Goal: Information Seeking & Learning: Learn about a topic

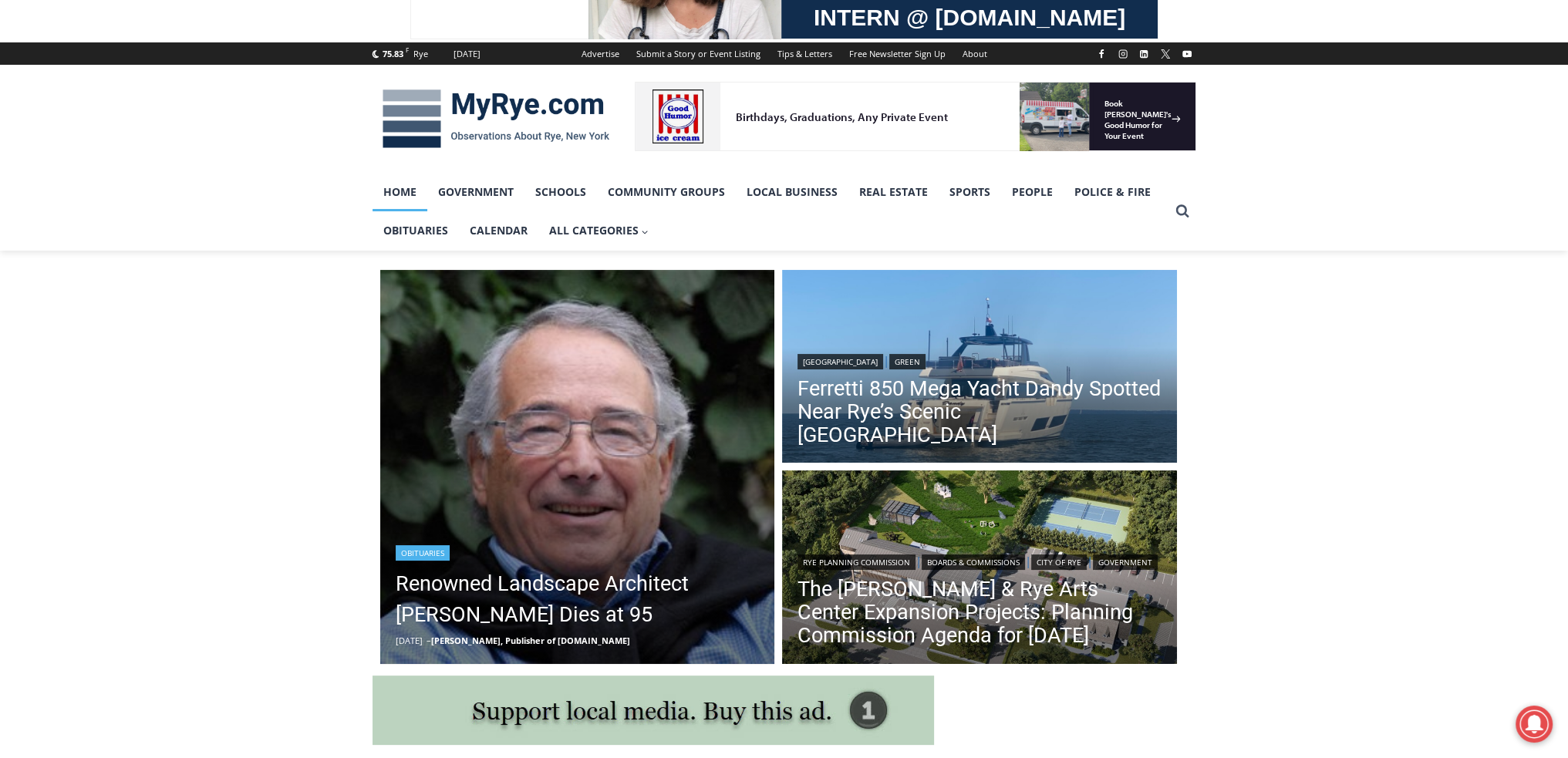
scroll to position [180, 0]
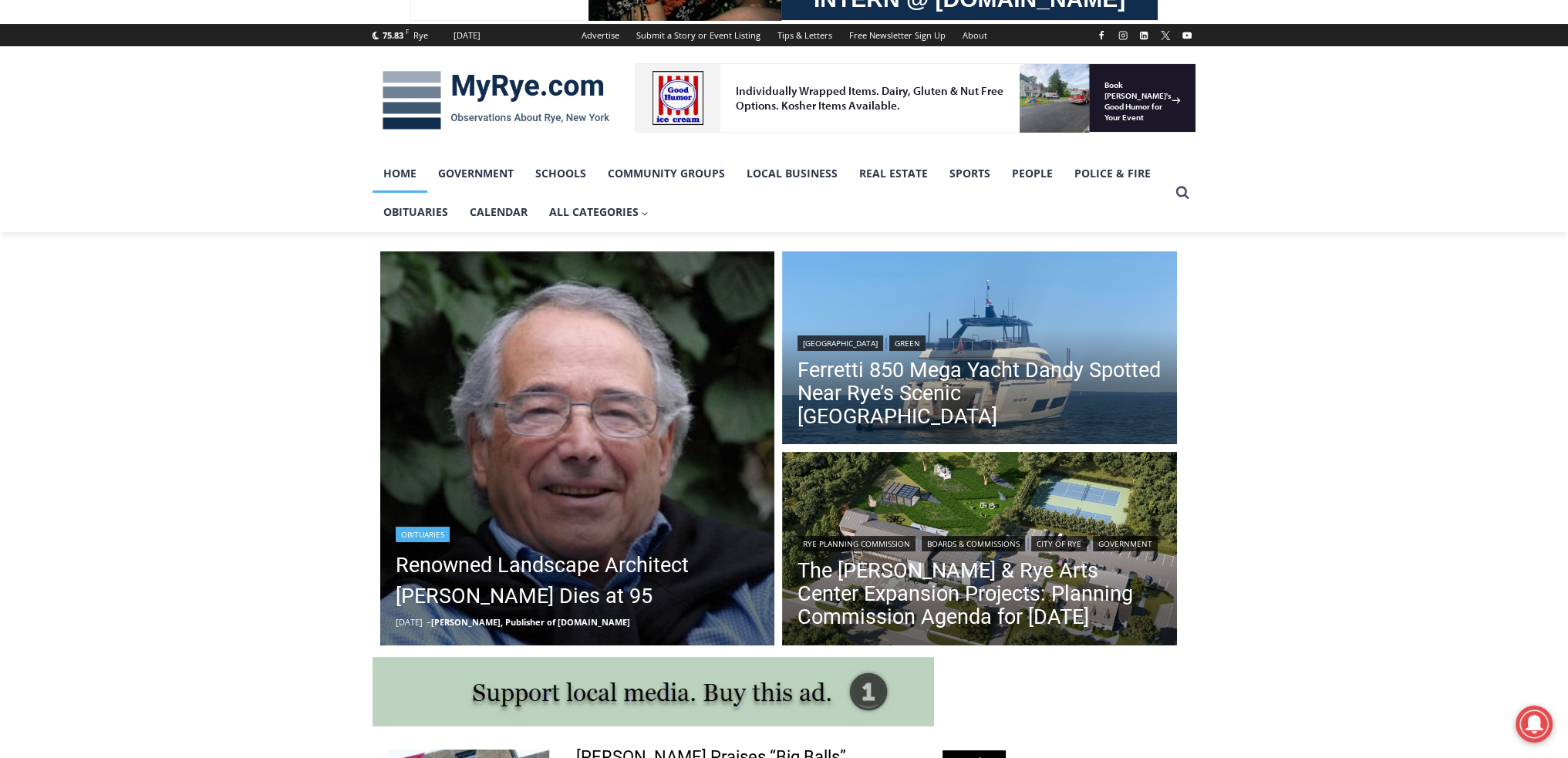
click at [689, 511] on header "Obituaries Renowned Landscape Architect [PERSON_NAME] Dies at 95 [DATE] – [PERS…" at bounding box center [578, 577] width 395 height 140
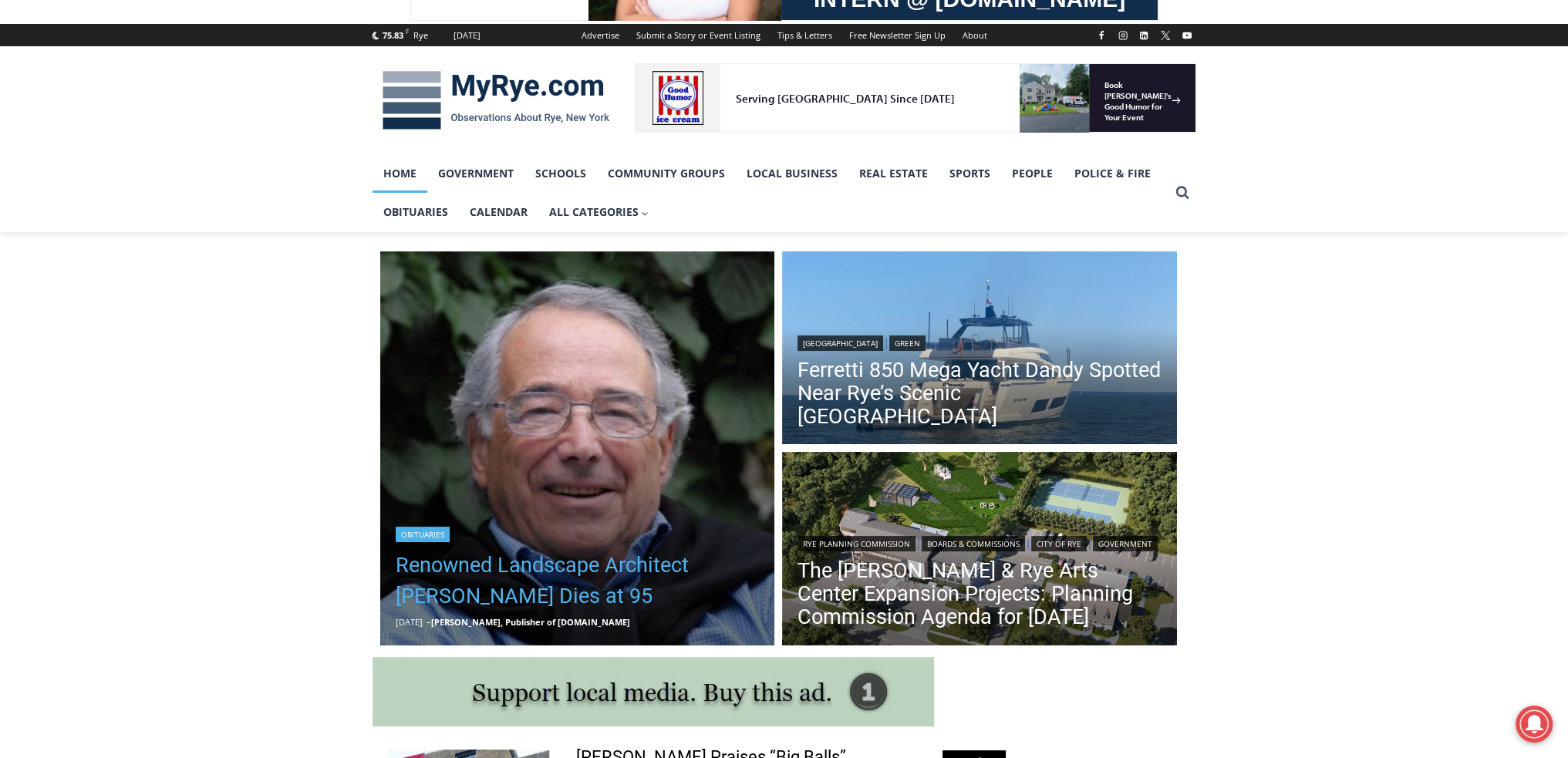
click at [697, 560] on link "Renowned Landscape Architect [PERSON_NAME] Dies at 95" at bounding box center [578, 580] width 364 height 62
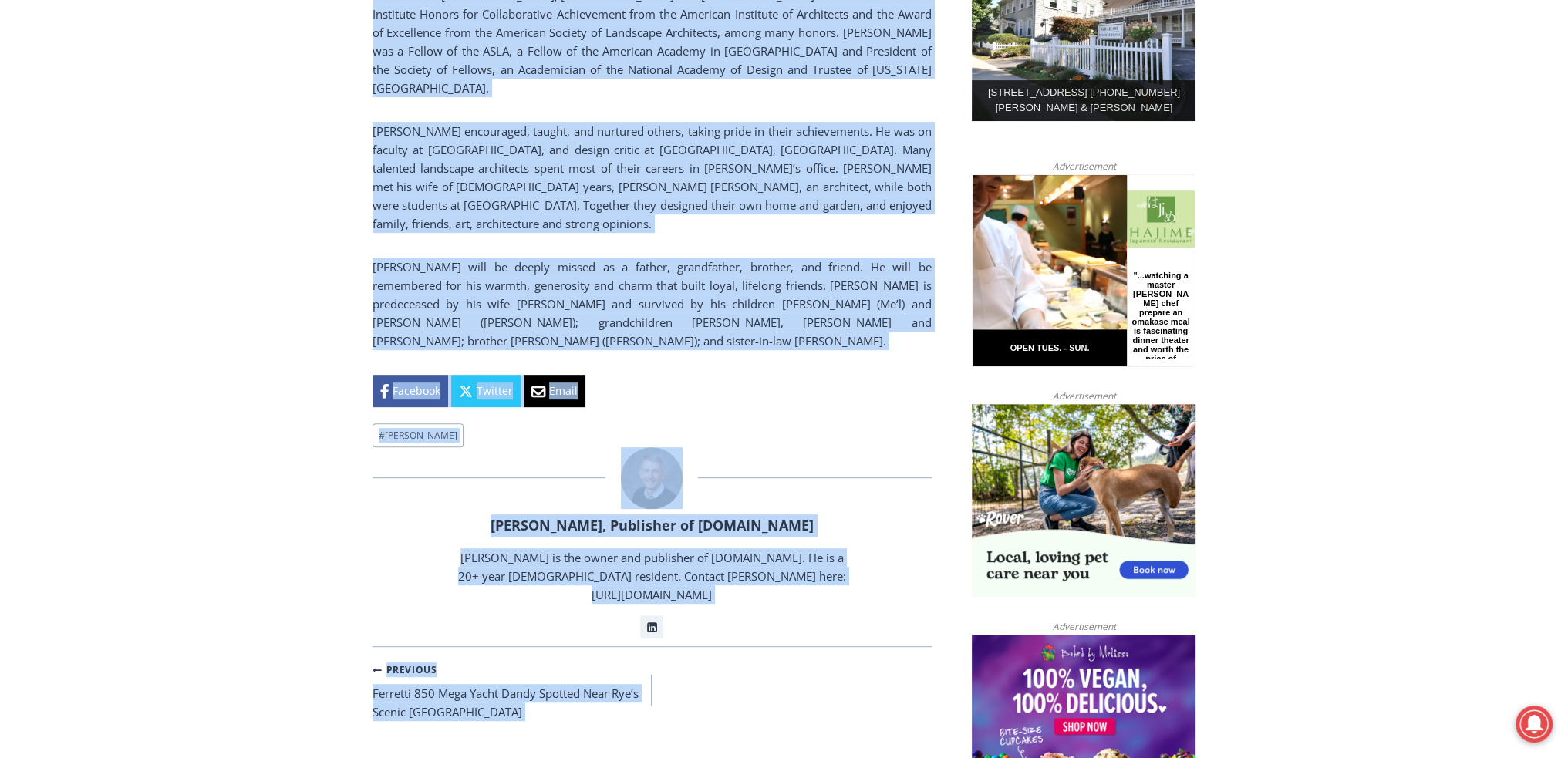
scroll to position [991, 0]
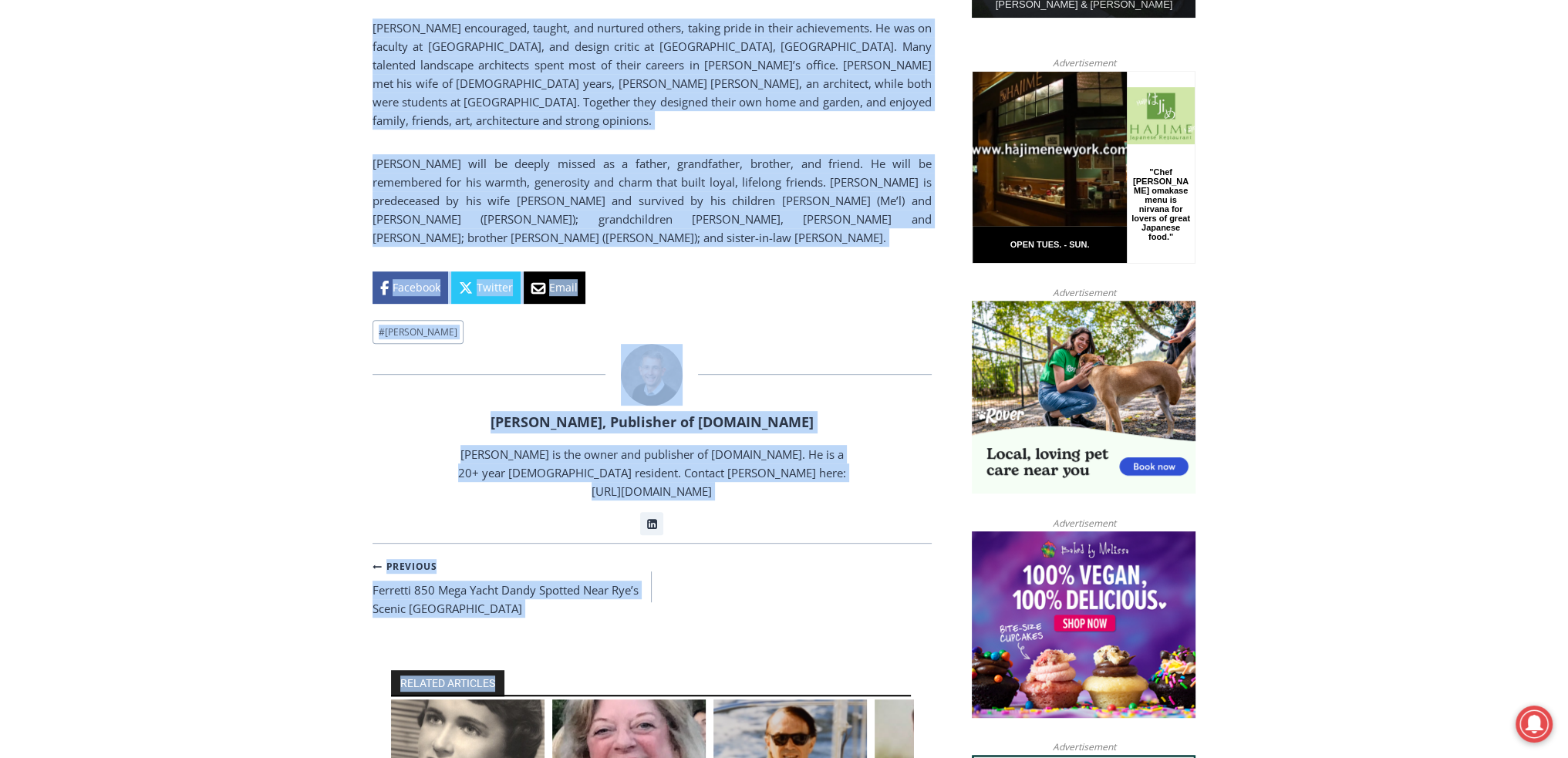
drag, startPoint x: 364, startPoint y: 132, endPoint x: 798, endPoint y: 173, distance: 435.9
click at [798, 173] on div "Home > Obituaries > Renowned Landscape Architect Peter Rolland Dies at 95 Obitu…" at bounding box center [784, 688] width 1568 height 2533
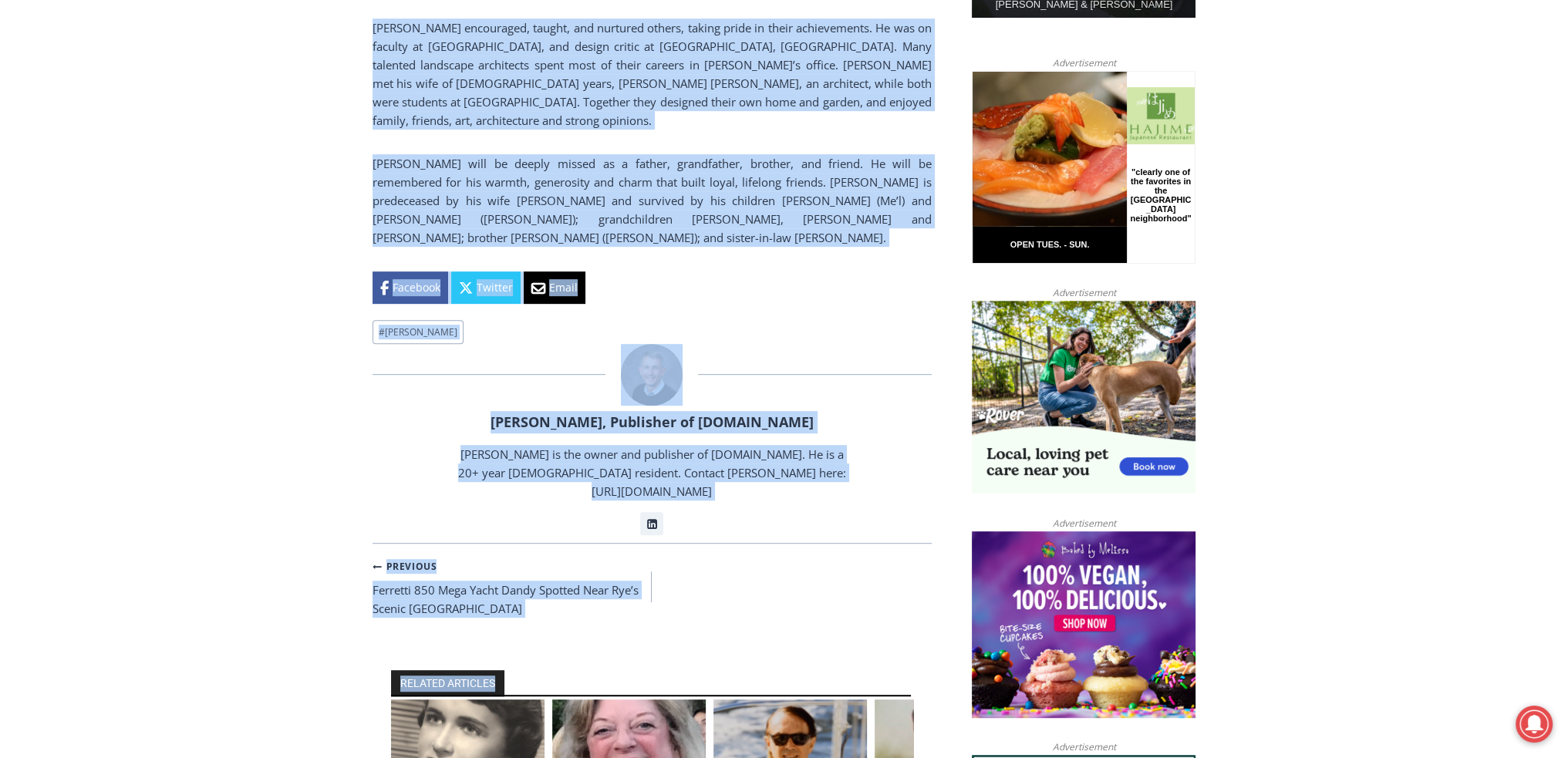
copy div "Renowned Landscape Architect Peter Rolland Dies at 95 By Jay Sears, Publisher o…"
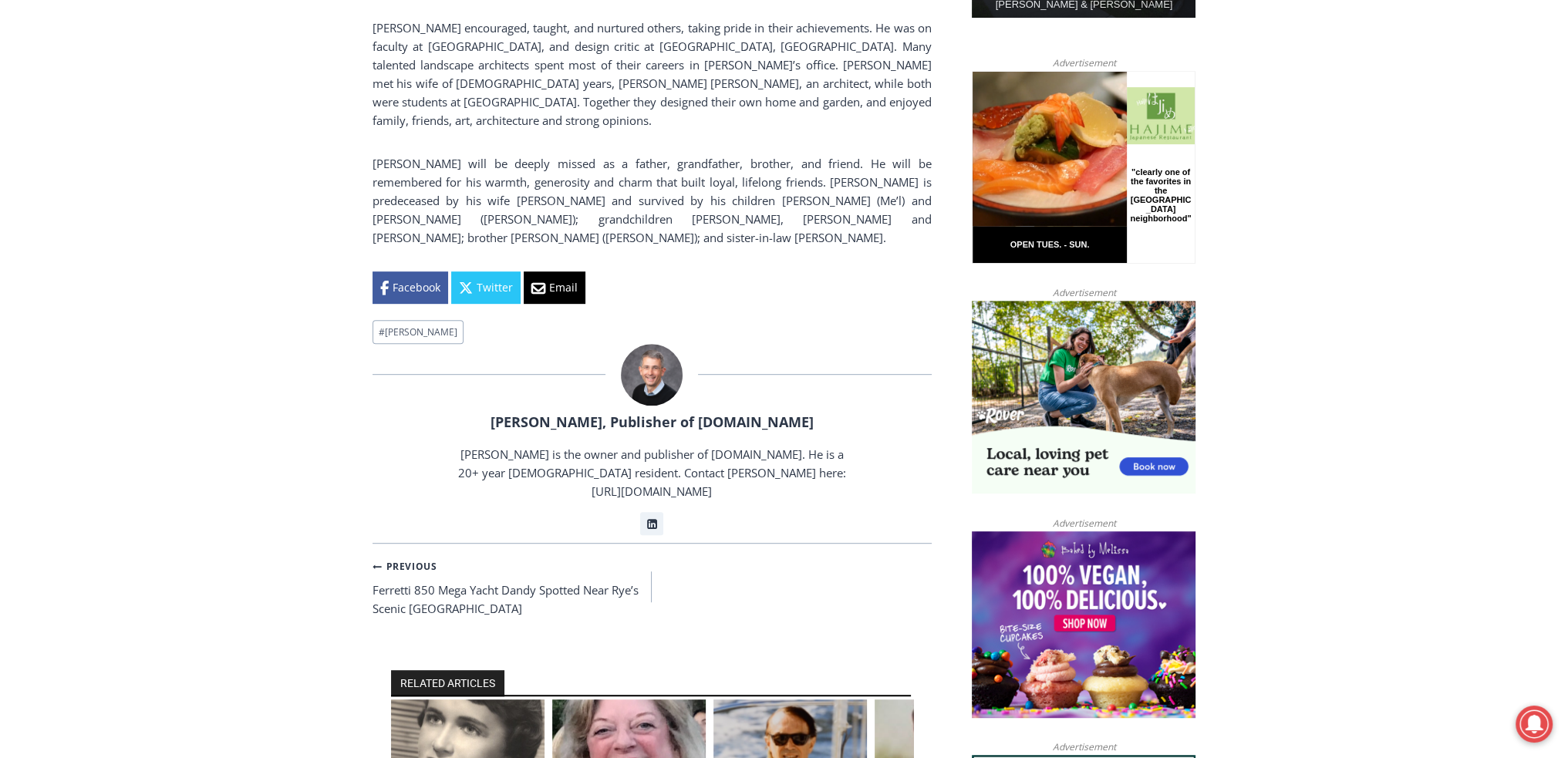
click at [852, 344] on div at bounding box center [651, 375] width 559 height 62
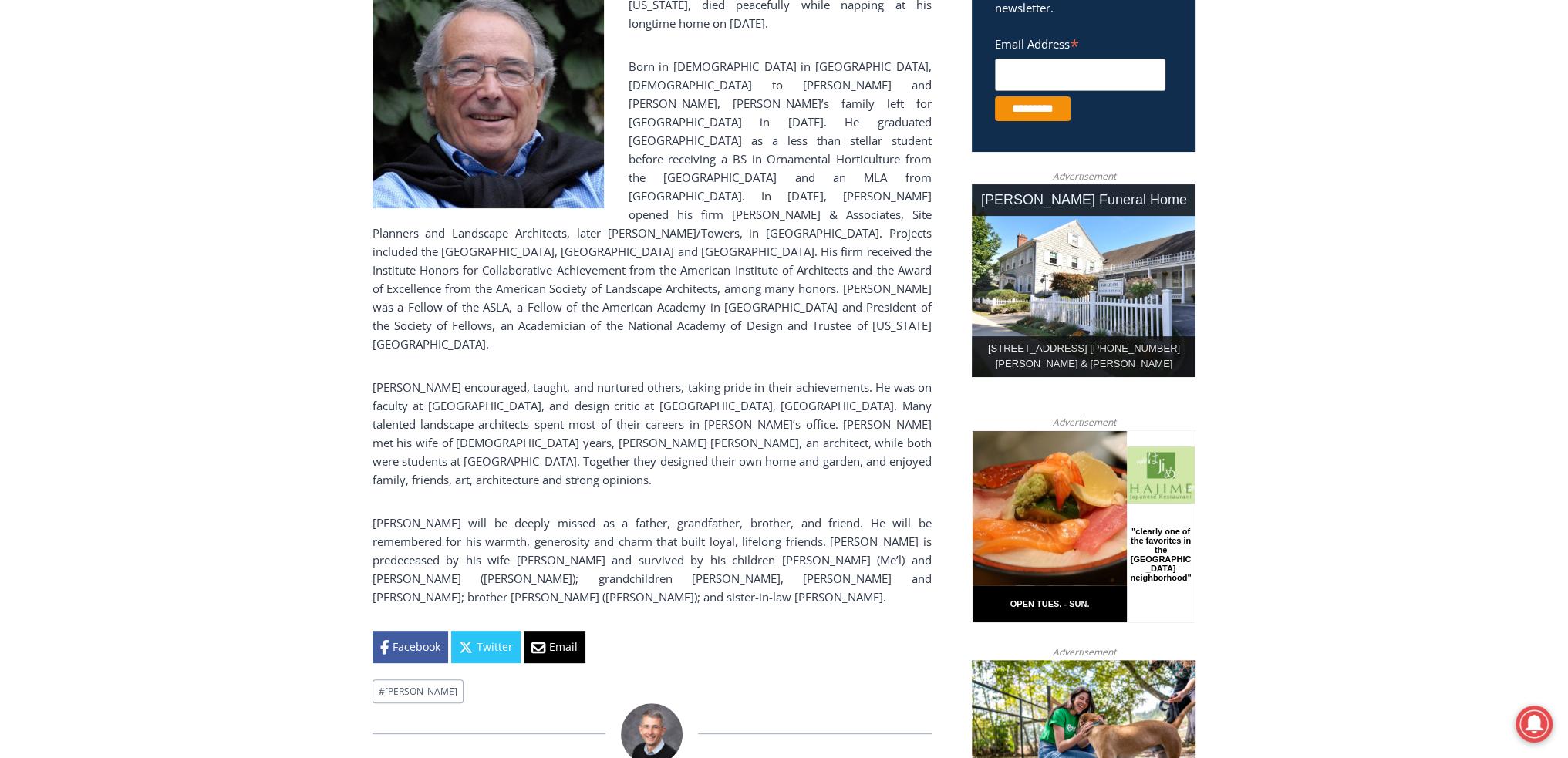
scroll to position [451, 0]
